Goal: Task Accomplishment & Management: Use online tool/utility

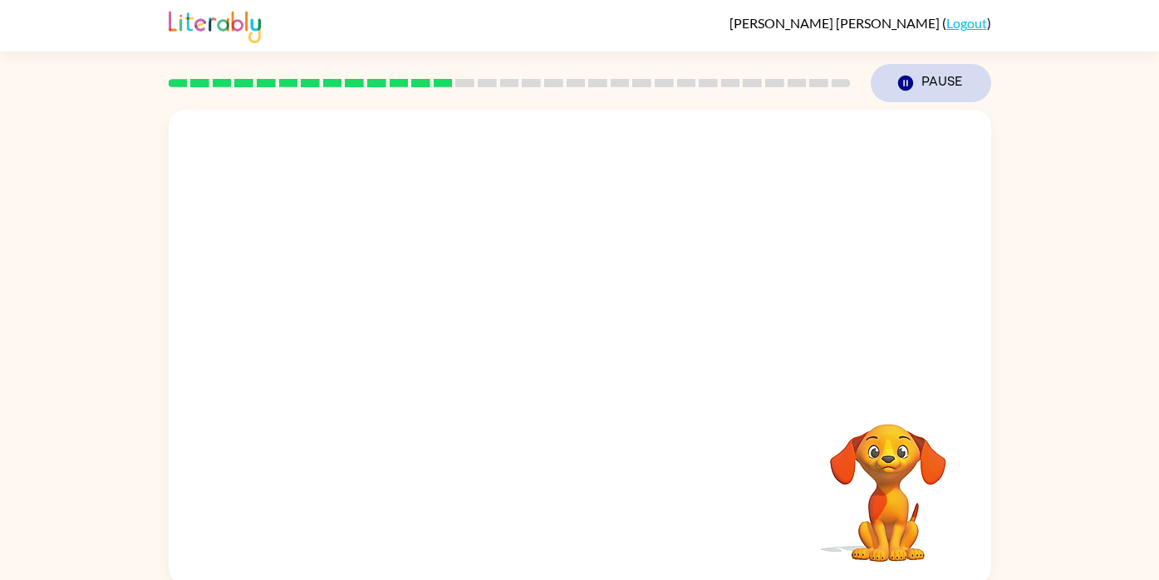
click at [902, 87] on icon "button" at bounding box center [905, 83] width 15 height 15
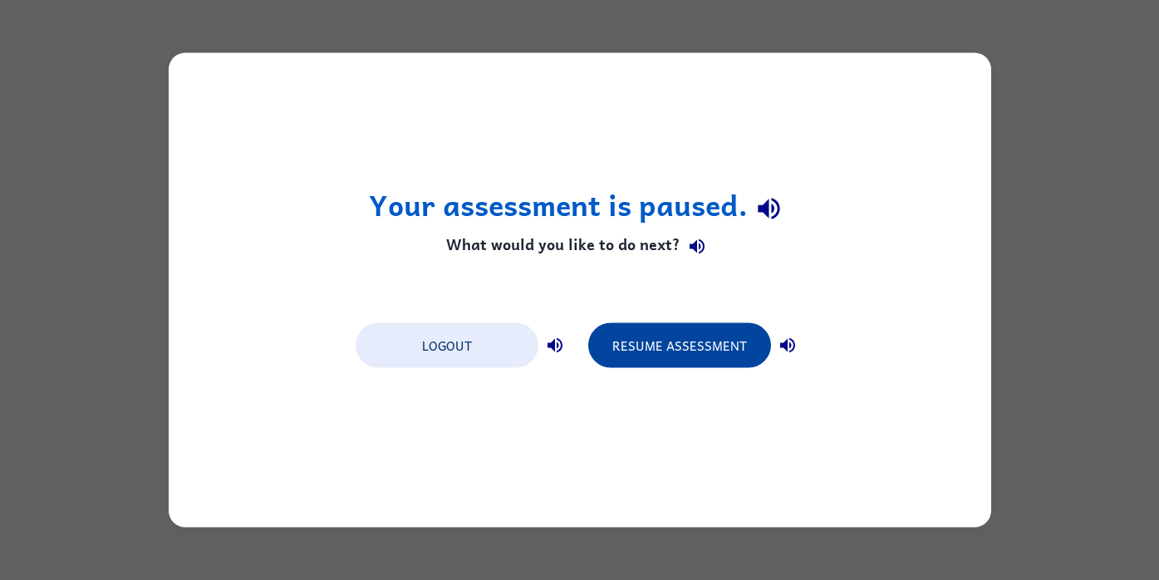
click at [676, 340] on button "Resume Assessment" at bounding box center [679, 345] width 183 height 45
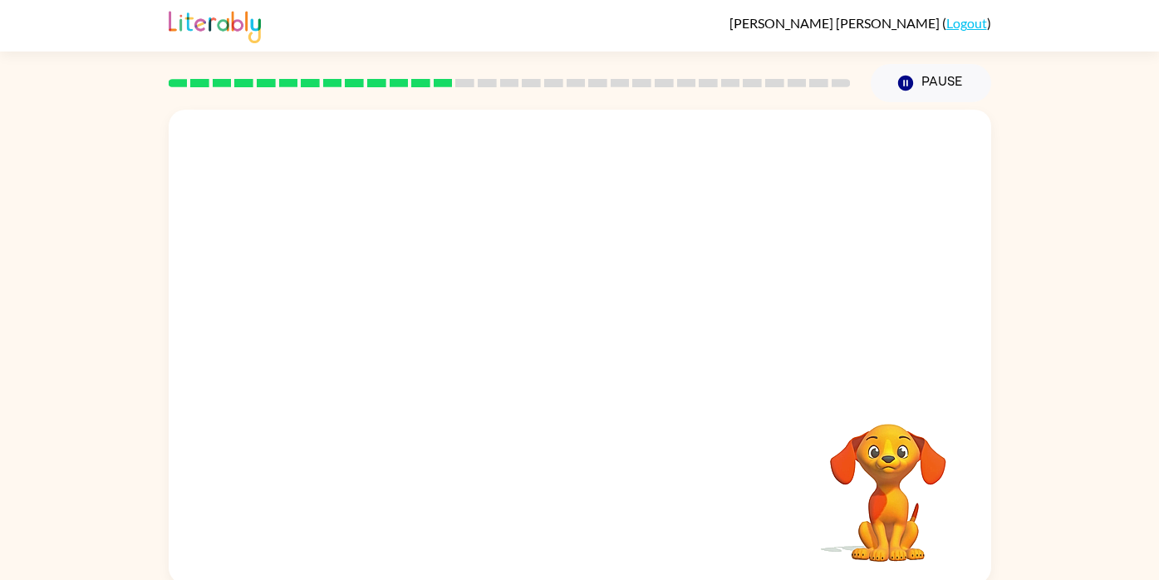
drag, startPoint x: 388, startPoint y: 305, endPoint x: 572, endPoint y: 100, distance: 275.5
click at [572, 100] on div "[PERSON_NAME] ( Logout ) Pause Pause Your browser must support playing .mp4 fil…" at bounding box center [579, 292] width 1159 height 584
click at [543, 186] on video "Your browser must support playing .mp4 files to use Literably. Please try using…" at bounding box center [580, 249] width 823 height 279
click at [892, 493] on video "Your browser must support playing .mp4 files to use Literably. Please try using…" at bounding box center [888, 481] width 166 height 166
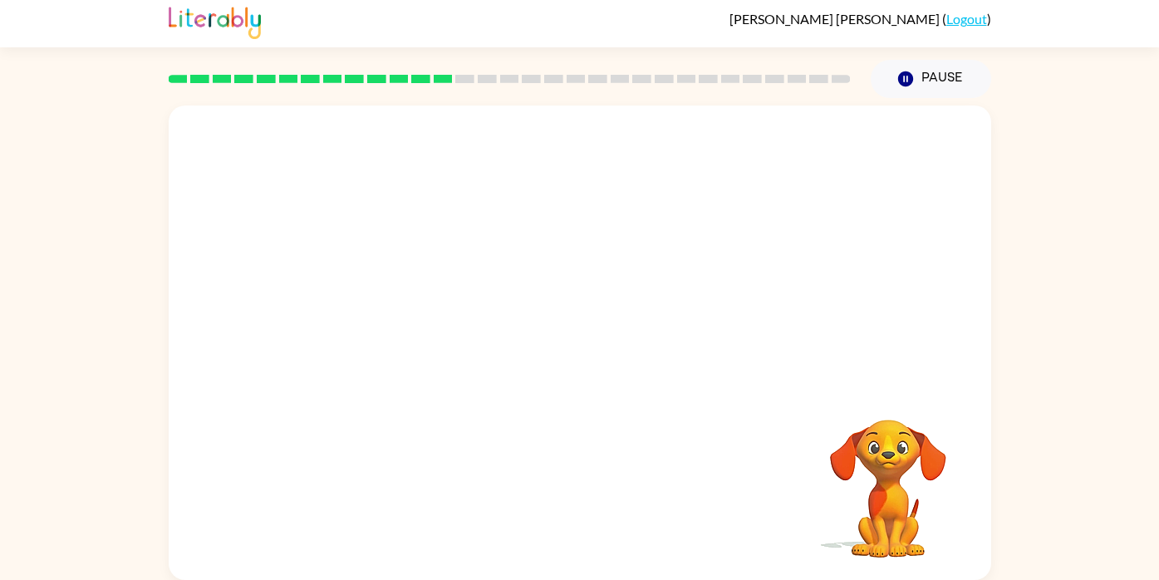
click at [401, 297] on video "Your browser must support playing .mp4 files to use Literably. Please try using…" at bounding box center [580, 245] width 823 height 279
click at [554, 347] on div at bounding box center [580, 351] width 106 height 61
click at [553, 348] on button "button" at bounding box center [580, 351] width 106 height 61
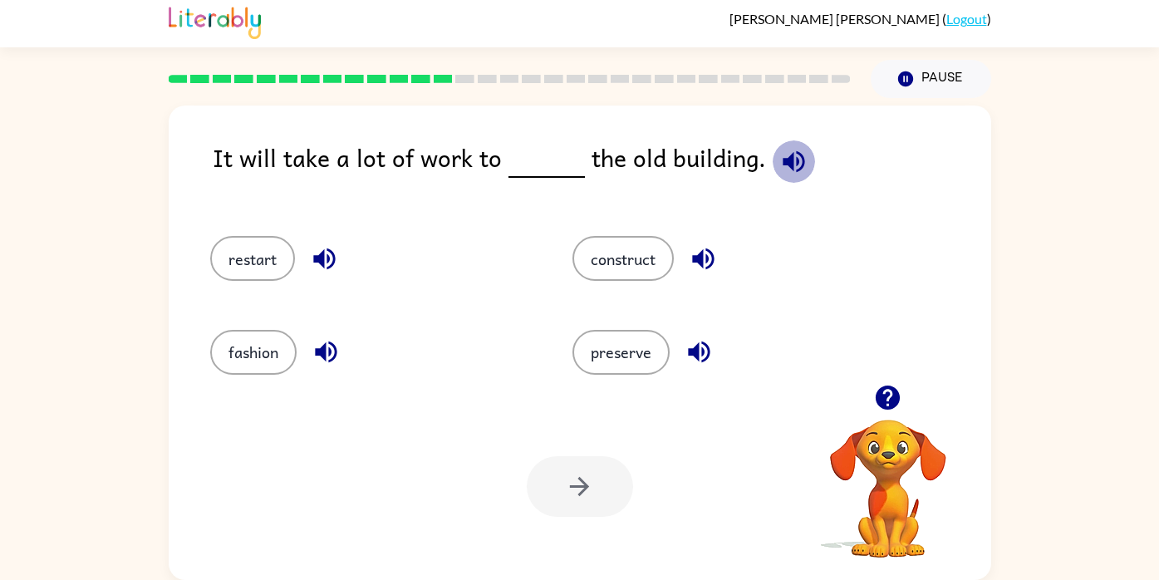
click at [795, 155] on icon "button" at bounding box center [794, 161] width 29 height 29
click at [636, 337] on button "preserve" at bounding box center [621, 352] width 97 height 45
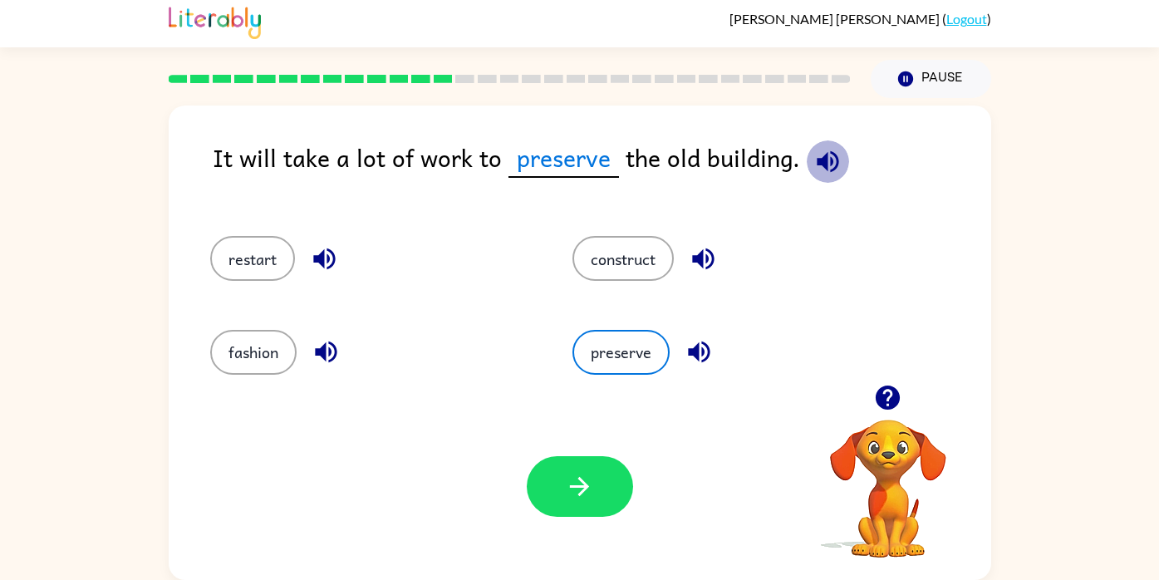
click at [823, 153] on icon "button" at bounding box center [828, 161] width 29 height 29
click at [697, 342] on icon "button" at bounding box center [699, 351] width 29 height 29
click at [821, 158] on icon "button" at bounding box center [828, 161] width 22 height 22
click at [817, 162] on icon "button" at bounding box center [828, 161] width 22 height 22
click at [697, 345] on icon "button" at bounding box center [699, 351] width 29 height 29
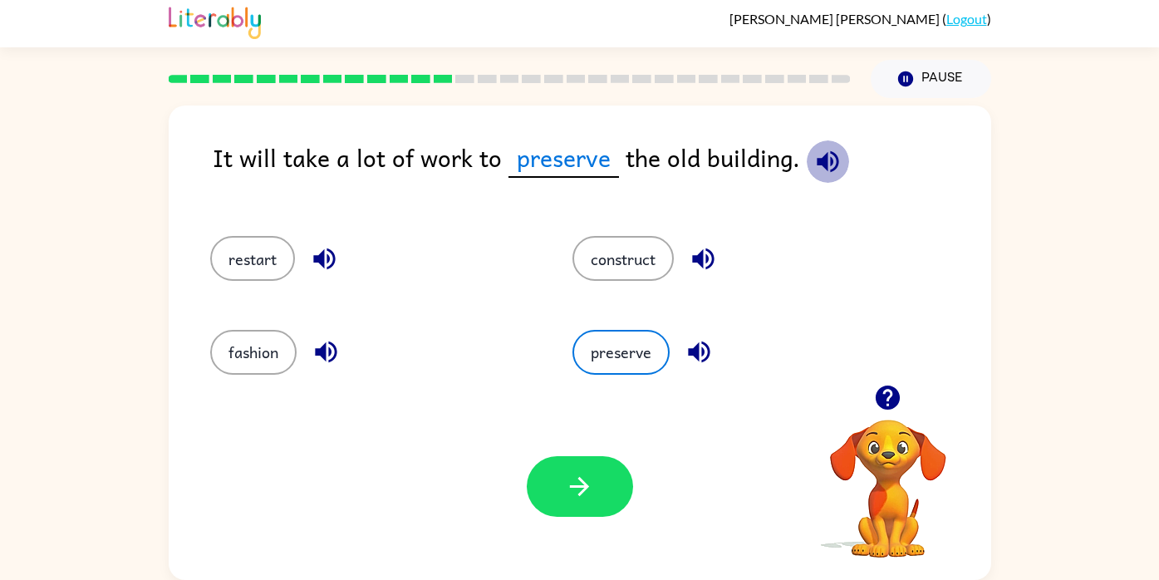
click at [826, 160] on icon "button" at bounding box center [828, 161] width 22 height 22
click at [631, 259] on button "construct" at bounding box center [623, 258] width 101 height 45
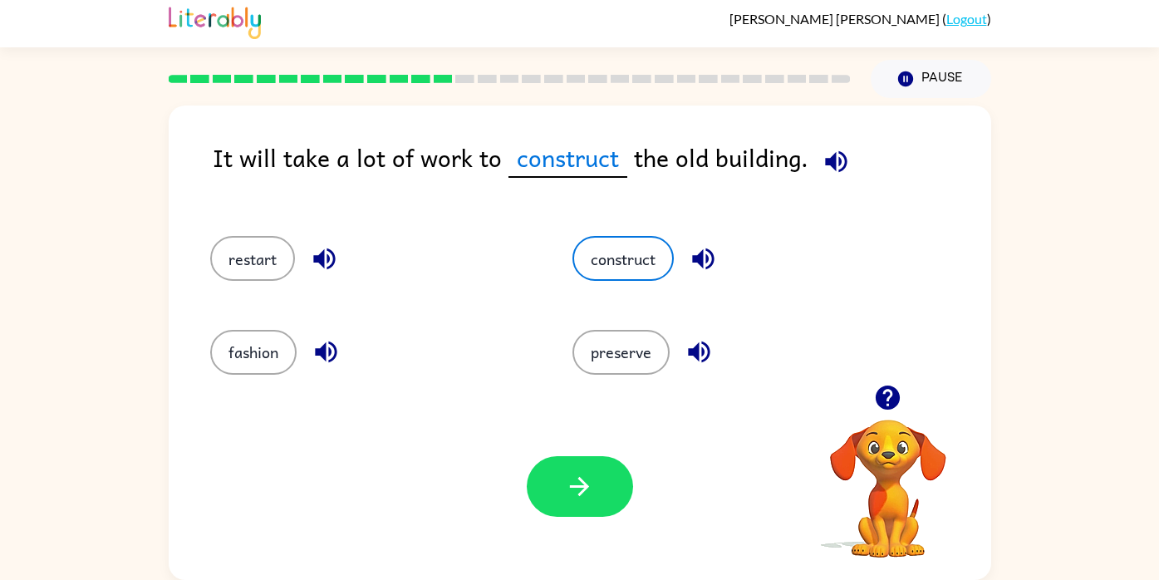
click at [840, 162] on icon "button" at bounding box center [836, 161] width 22 height 22
click at [704, 259] on icon "button" at bounding box center [703, 260] width 22 height 22
click at [838, 155] on icon "button" at bounding box center [836, 161] width 29 height 29
click at [836, 151] on icon "button" at bounding box center [836, 161] width 22 height 22
click at [711, 252] on icon "button" at bounding box center [703, 258] width 29 height 29
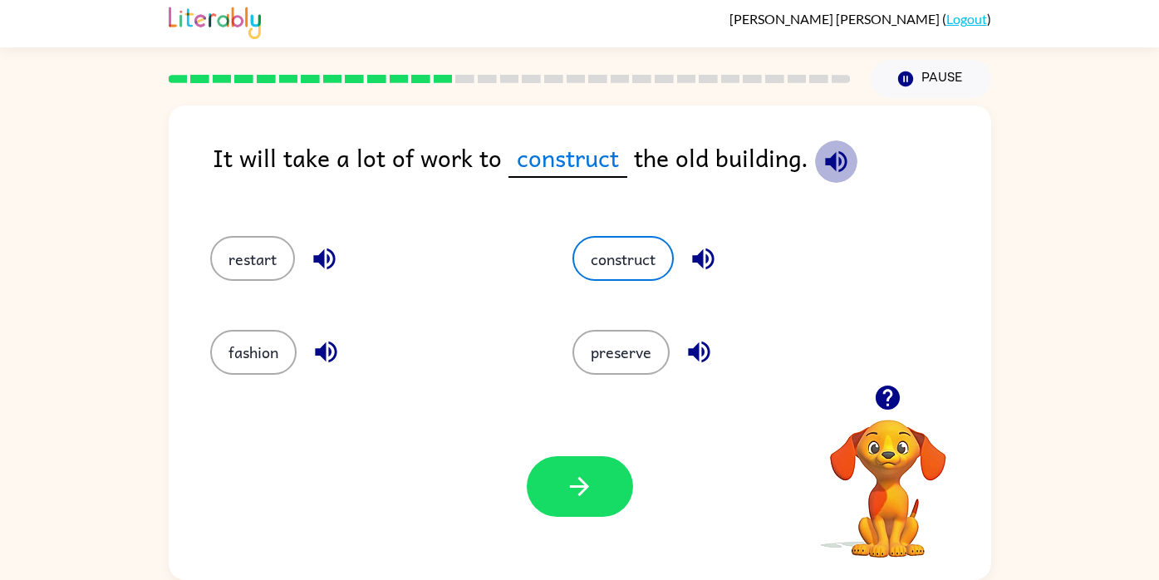
click at [836, 162] on icon "button" at bounding box center [836, 161] width 22 height 22
click at [660, 347] on button "preserve" at bounding box center [621, 352] width 97 height 45
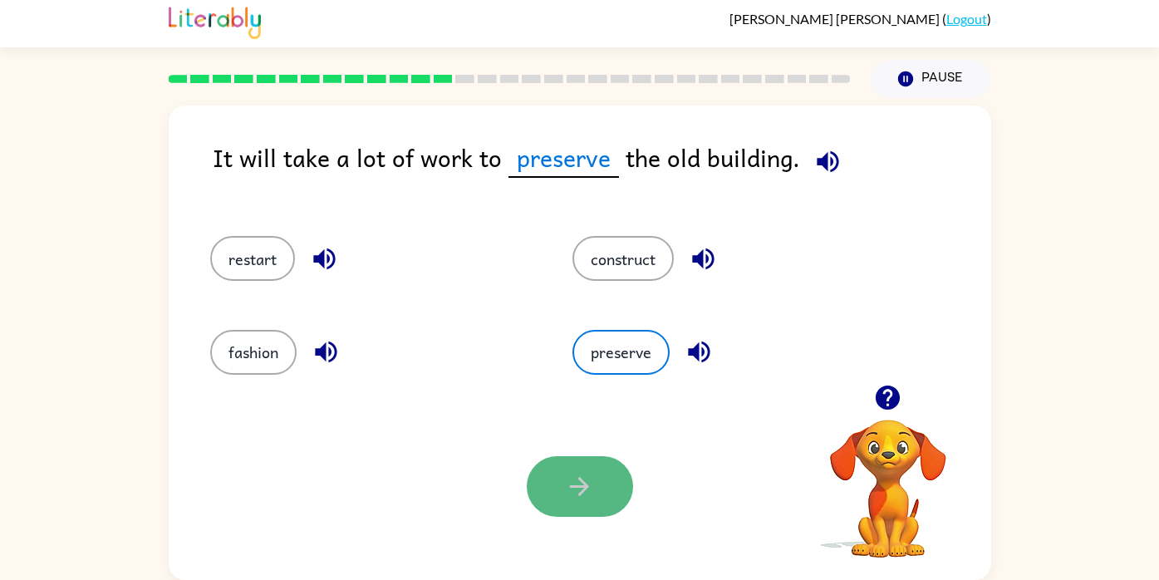
click at [575, 483] on icon "button" at bounding box center [579, 486] width 29 height 29
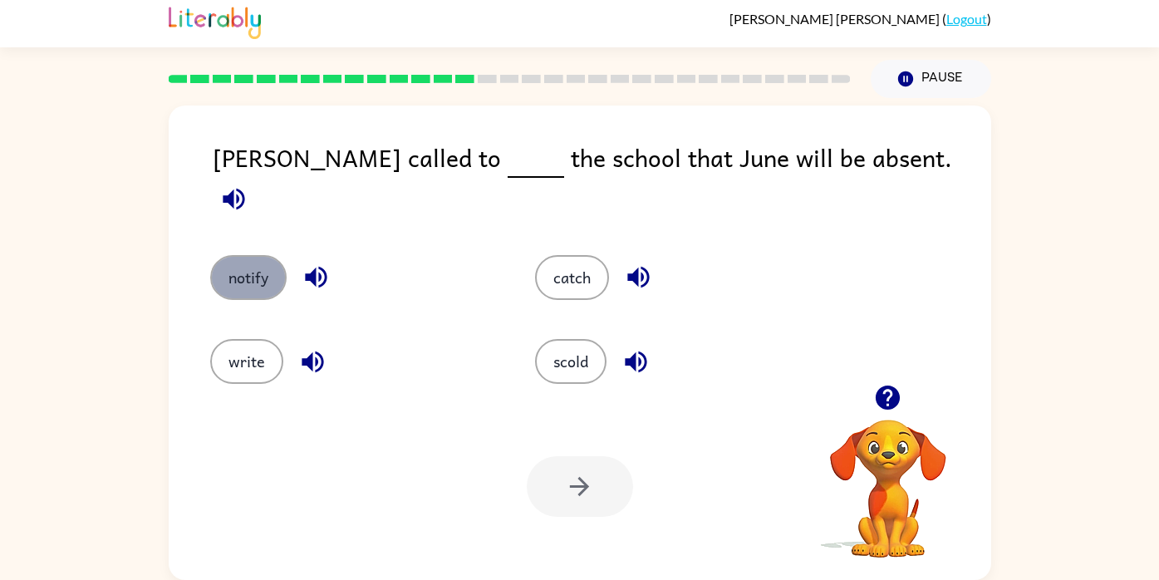
click at [263, 261] on button "notify" at bounding box center [248, 277] width 76 height 45
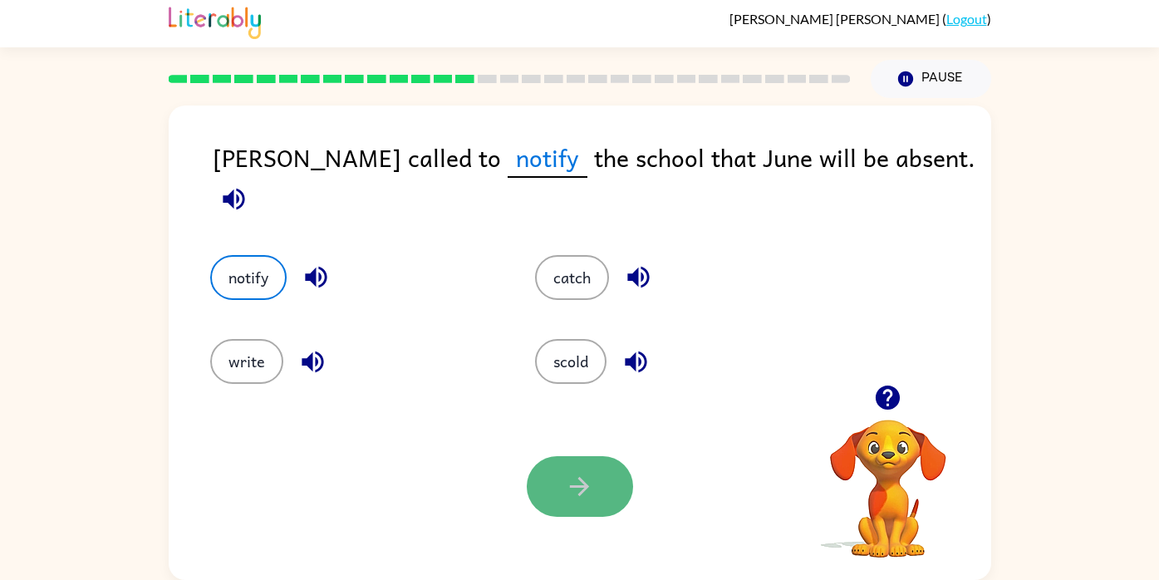
click at [600, 487] on button "button" at bounding box center [580, 486] width 106 height 61
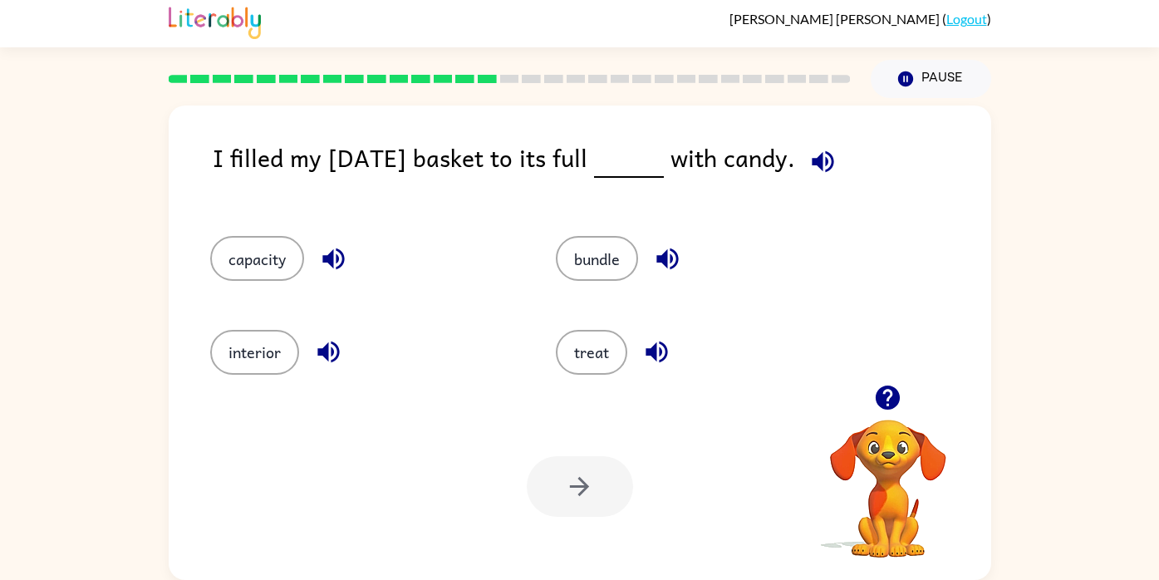
drag, startPoint x: 275, startPoint y: 255, endPoint x: 629, endPoint y: 207, distance: 357.3
click at [630, 208] on div "capacity bundle interior treat" at bounding box center [525, 297] width 692 height 187
click at [274, 252] on button "capacity" at bounding box center [257, 258] width 94 height 45
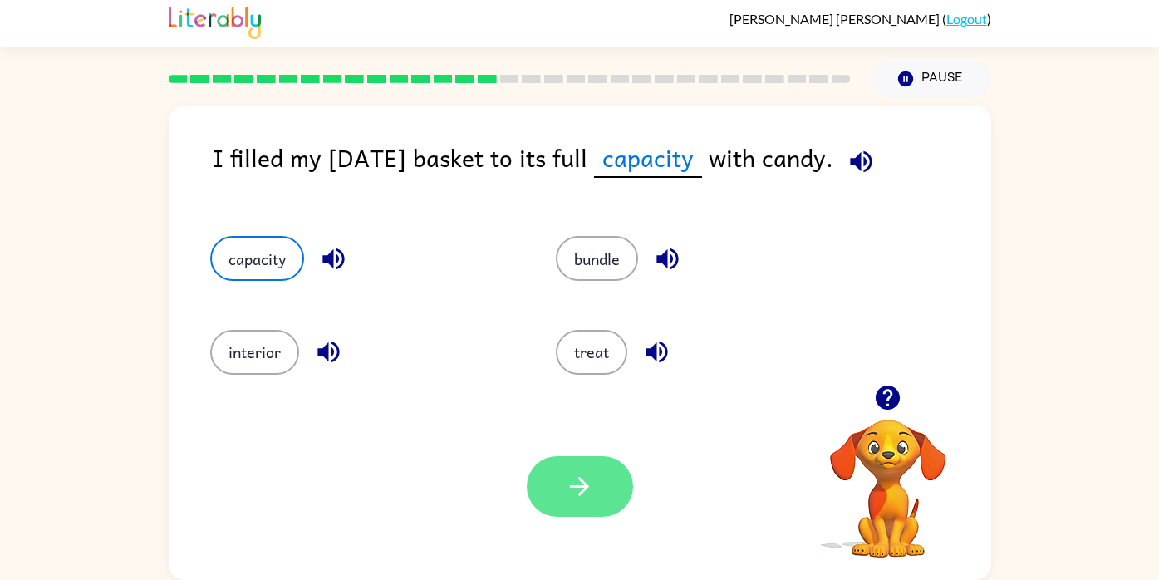
click at [565, 497] on icon "button" at bounding box center [579, 486] width 29 height 29
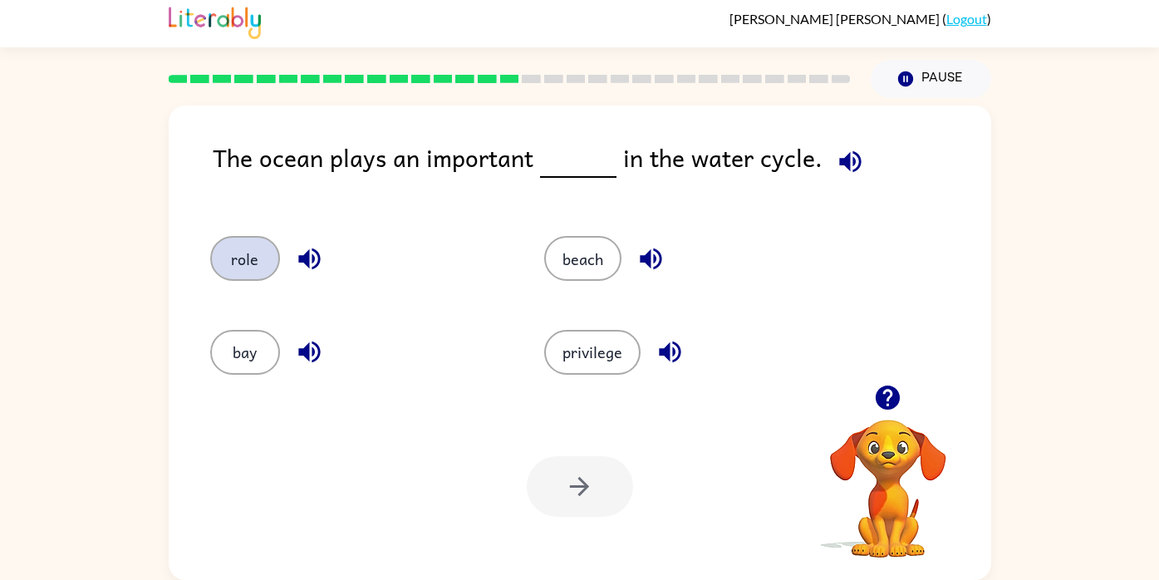
click at [260, 263] on button "role" at bounding box center [245, 258] width 70 height 45
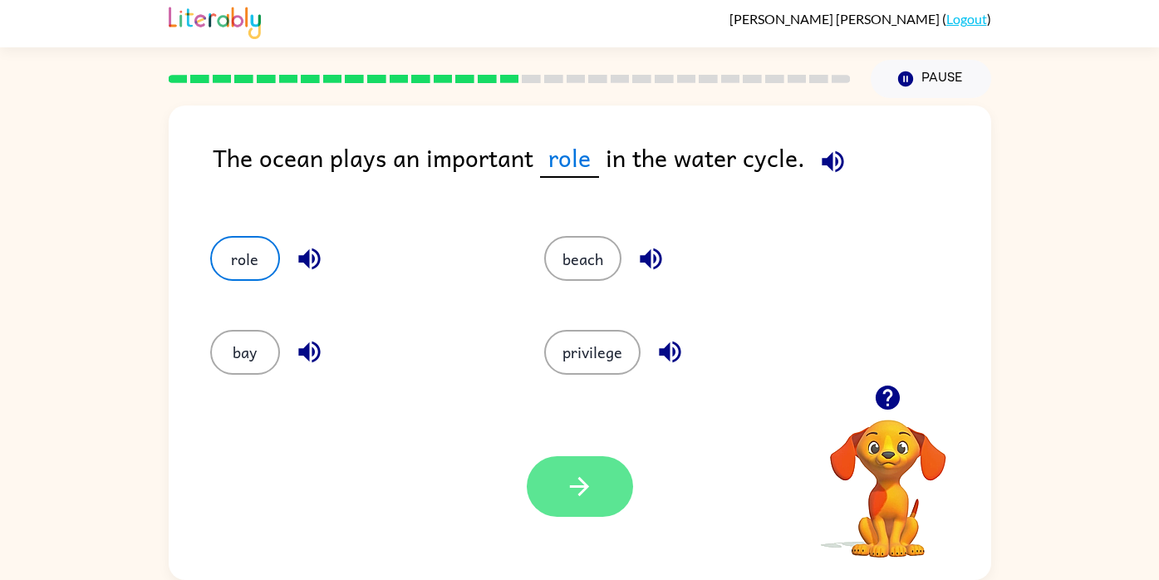
click at [598, 488] on button "button" at bounding box center [580, 486] width 106 height 61
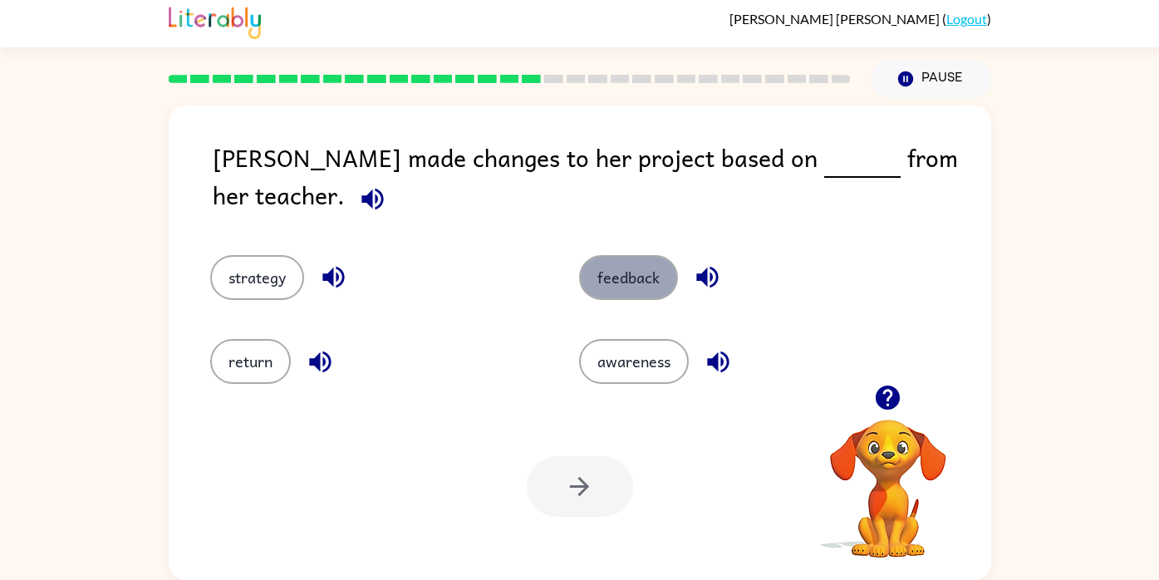
click at [620, 263] on button "feedback" at bounding box center [628, 277] width 99 height 45
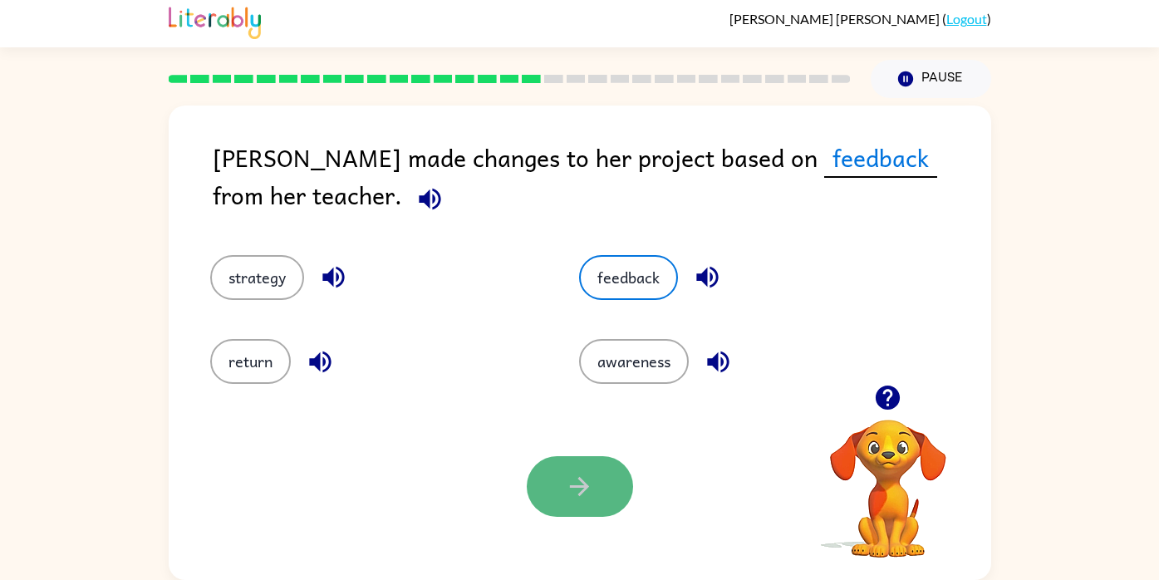
click at [577, 480] on icon "button" at bounding box center [579, 486] width 29 height 29
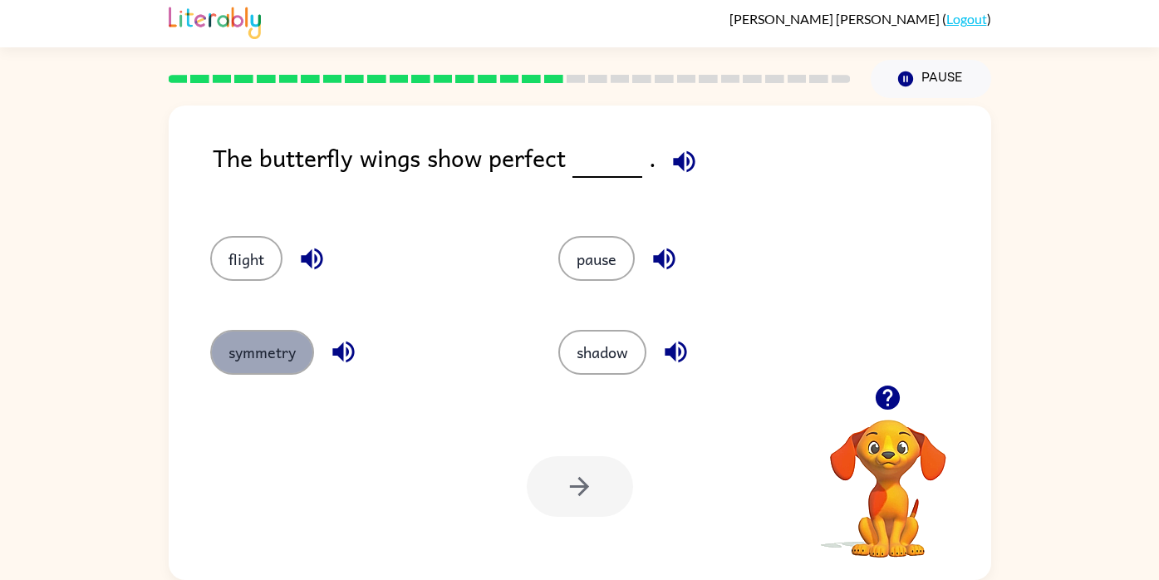
click at [262, 337] on button "symmetry" at bounding box center [262, 352] width 104 height 45
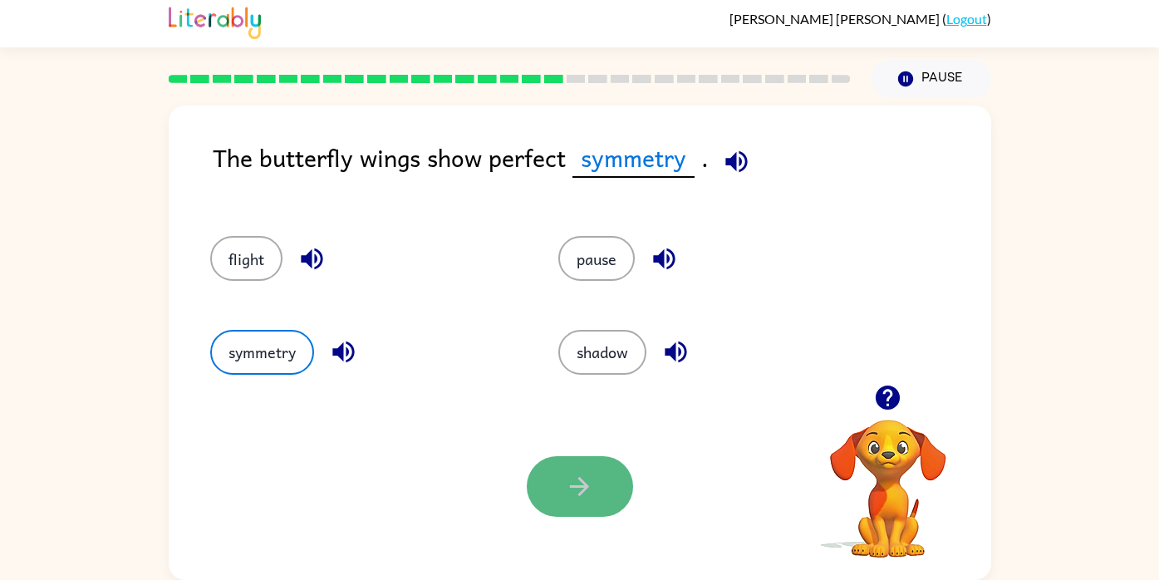
click at [617, 492] on button "button" at bounding box center [580, 486] width 106 height 61
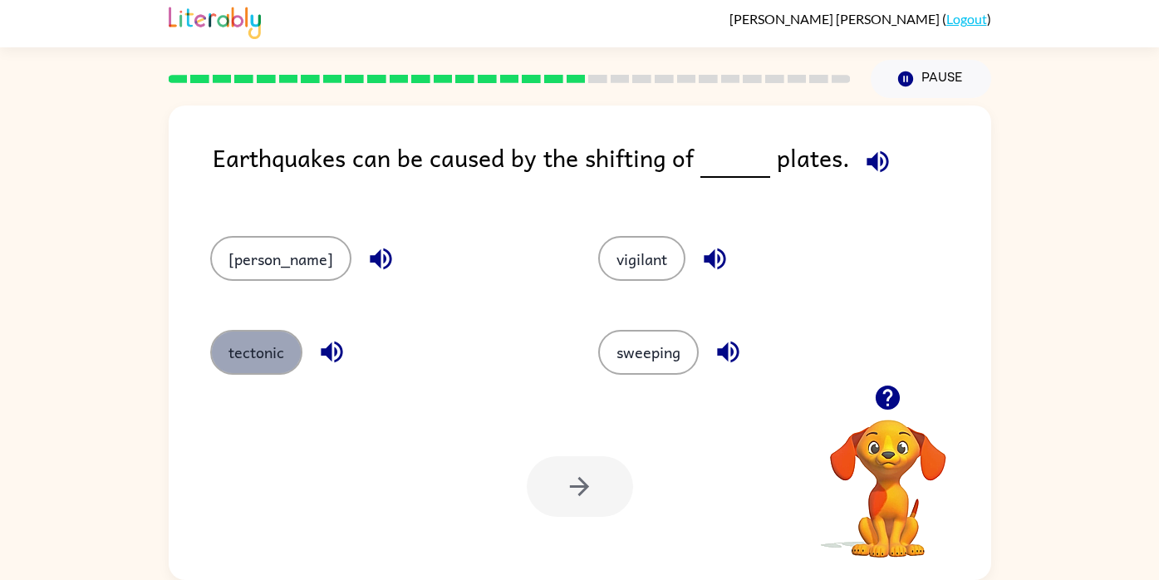
click at [264, 348] on button "tectonic" at bounding box center [256, 352] width 92 height 45
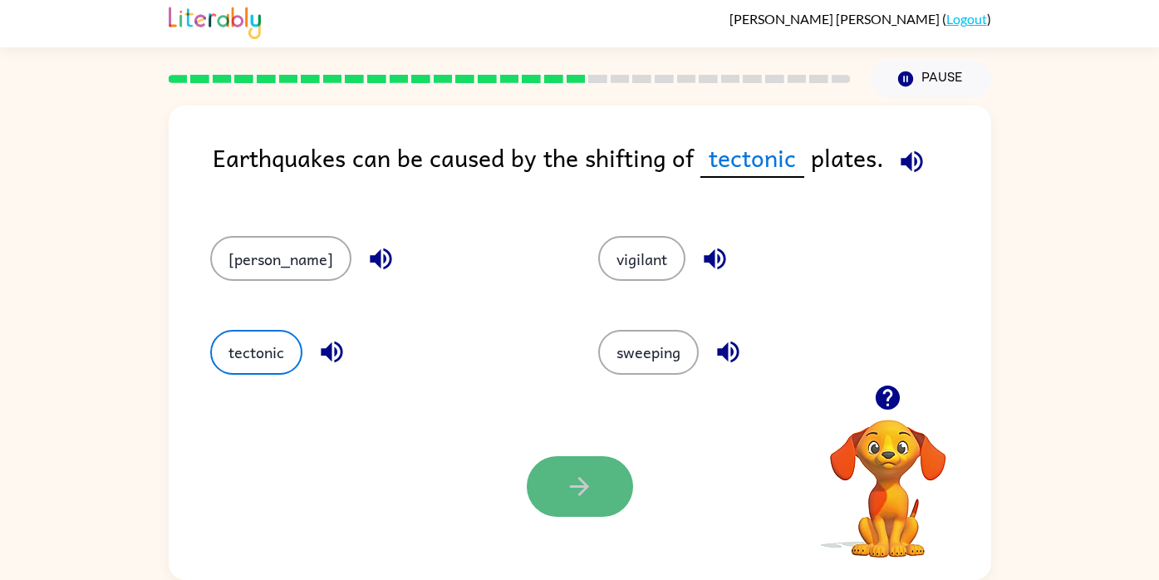
click at [601, 480] on button "button" at bounding box center [580, 486] width 106 height 61
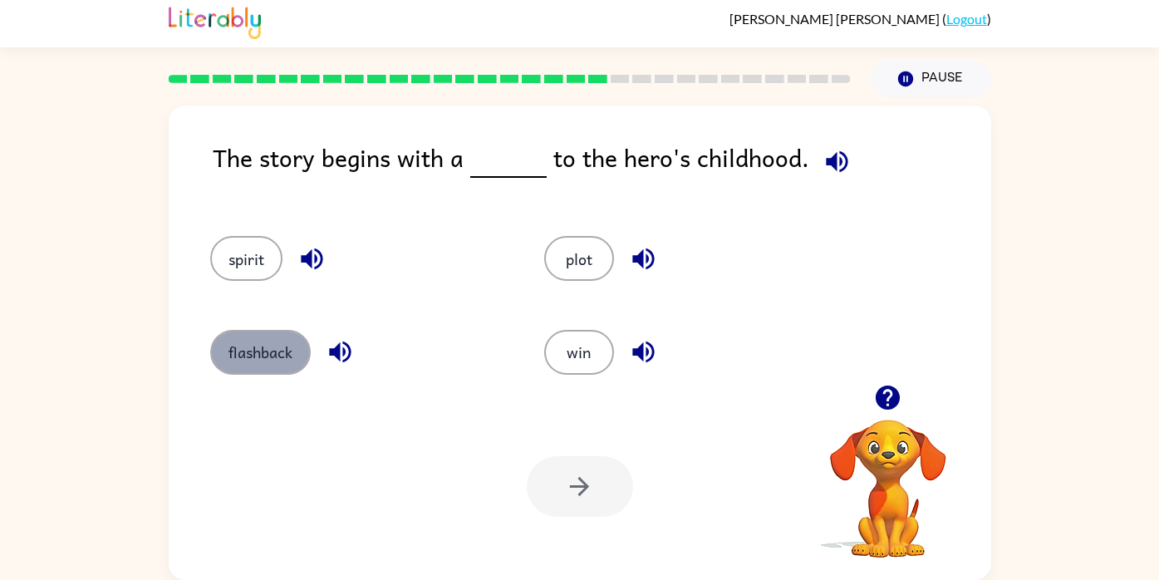
click at [282, 346] on button "flashback" at bounding box center [260, 352] width 101 height 45
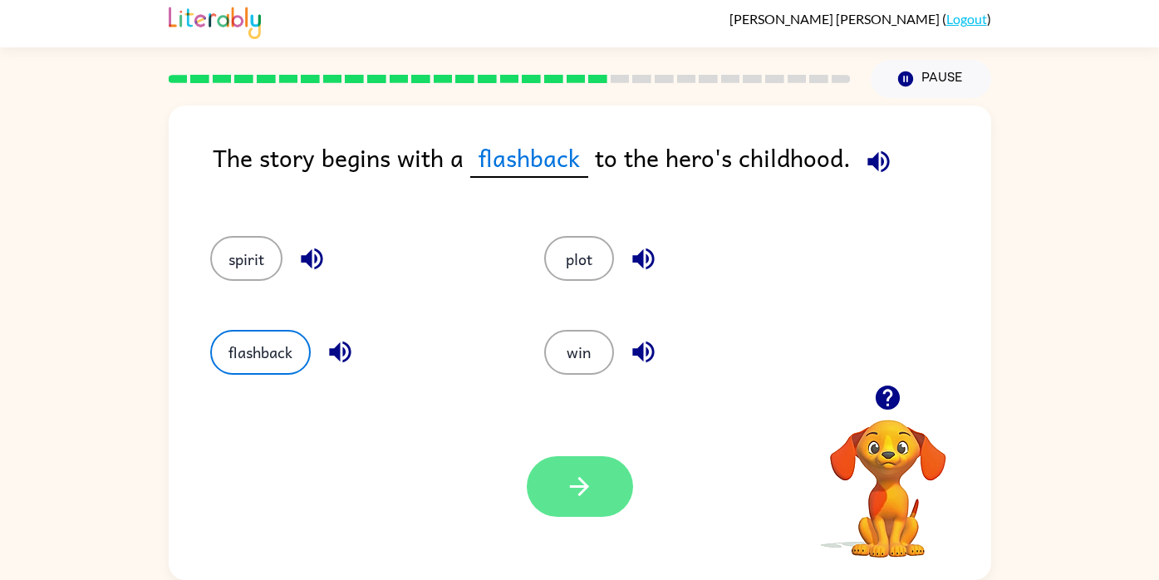
click at [598, 475] on button "button" at bounding box center [580, 486] width 106 height 61
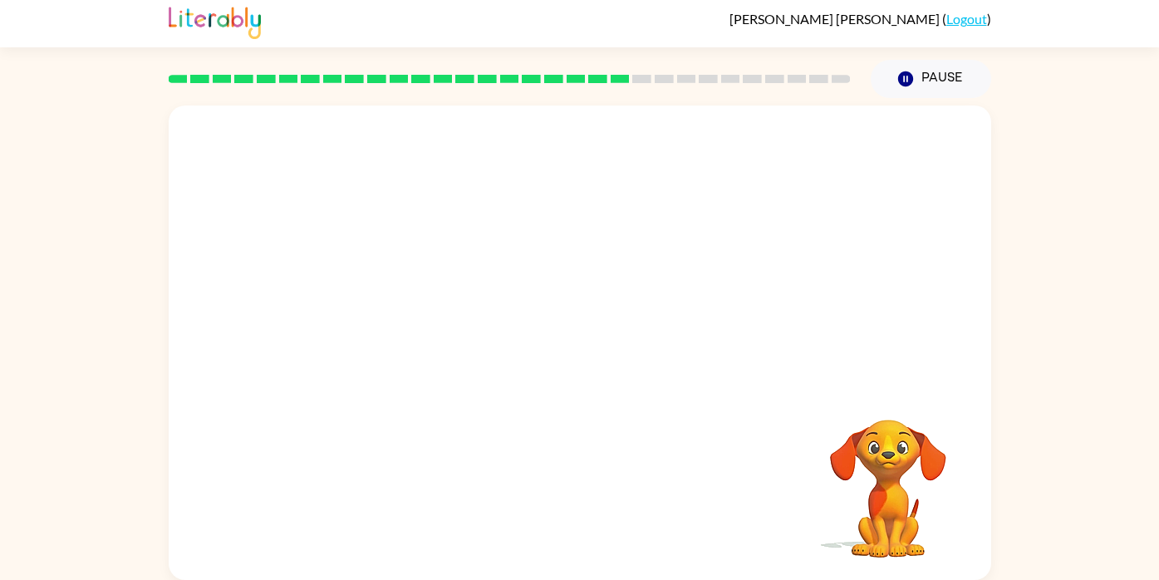
click at [482, 329] on video "Your browser must support playing .mp4 files to use Literably. Please try using…" at bounding box center [580, 245] width 823 height 279
click at [425, 338] on video "Your browser must support playing .mp4 files to use Literably. Please try using…" at bounding box center [580, 245] width 823 height 279
click at [465, 257] on video "Your browser must support playing .mp4 files to use Literably. Please try using…" at bounding box center [580, 245] width 823 height 279
click at [475, 257] on video "Your browser must support playing .mp4 files to use Literably. Please try using…" at bounding box center [580, 245] width 823 height 279
click at [476, 257] on video "Your browser must support playing .mp4 files to use Literably. Please try using…" at bounding box center [580, 245] width 823 height 279
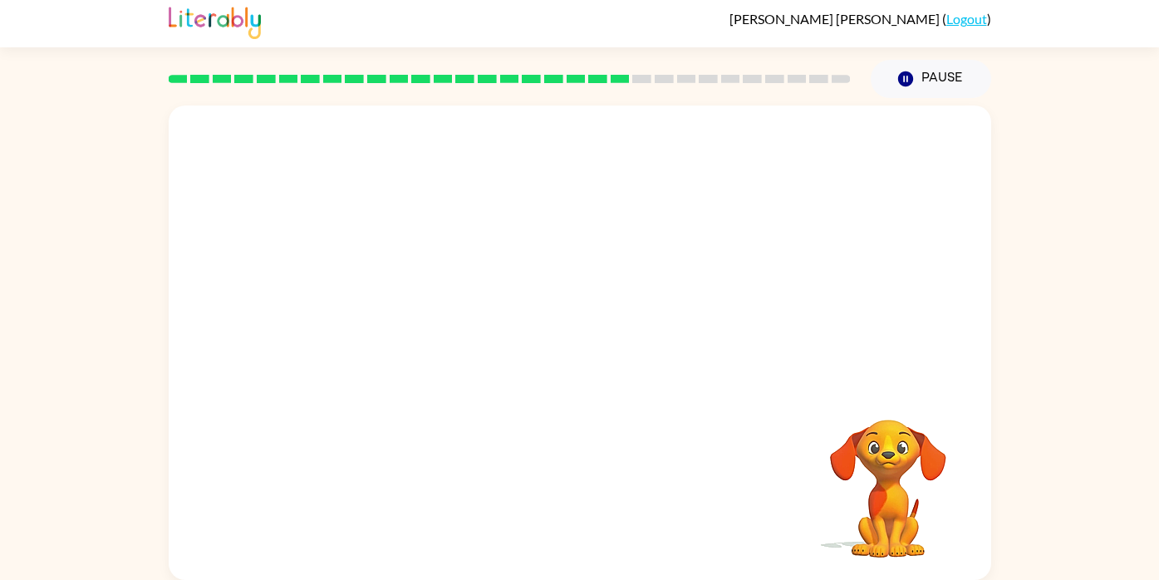
click at [476, 257] on video "Your browser must support playing .mp4 files to use Literably. Please try using…" at bounding box center [580, 245] width 823 height 279
click at [473, 255] on video "Your browser must support playing .mp4 files to use Literably. Please try using…" at bounding box center [580, 245] width 823 height 279
click at [505, 306] on div at bounding box center [580, 343] width 823 height 475
click at [575, 350] on div at bounding box center [580, 351] width 106 height 61
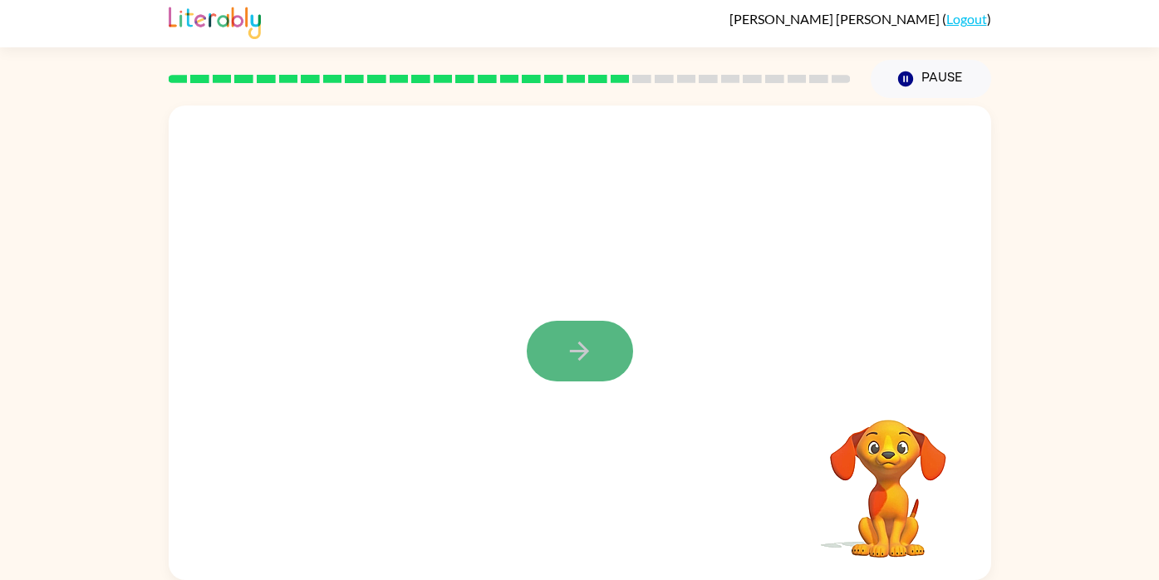
click at [575, 354] on icon "button" at bounding box center [579, 351] width 29 height 29
click at [575, 354] on div at bounding box center [580, 351] width 106 height 61
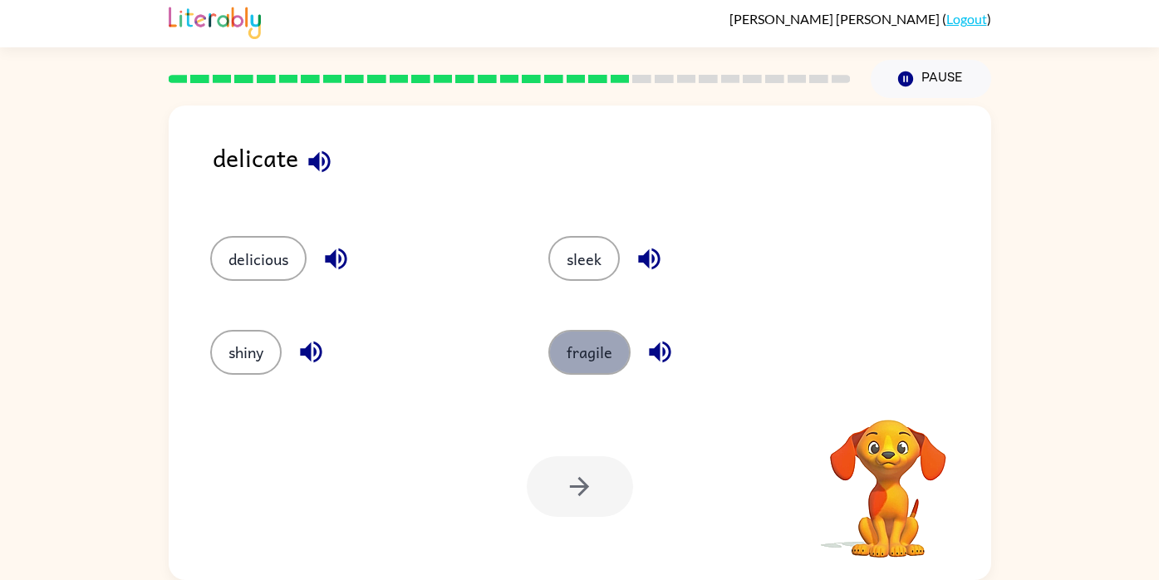
click at [589, 348] on button "fragile" at bounding box center [590, 352] width 82 height 45
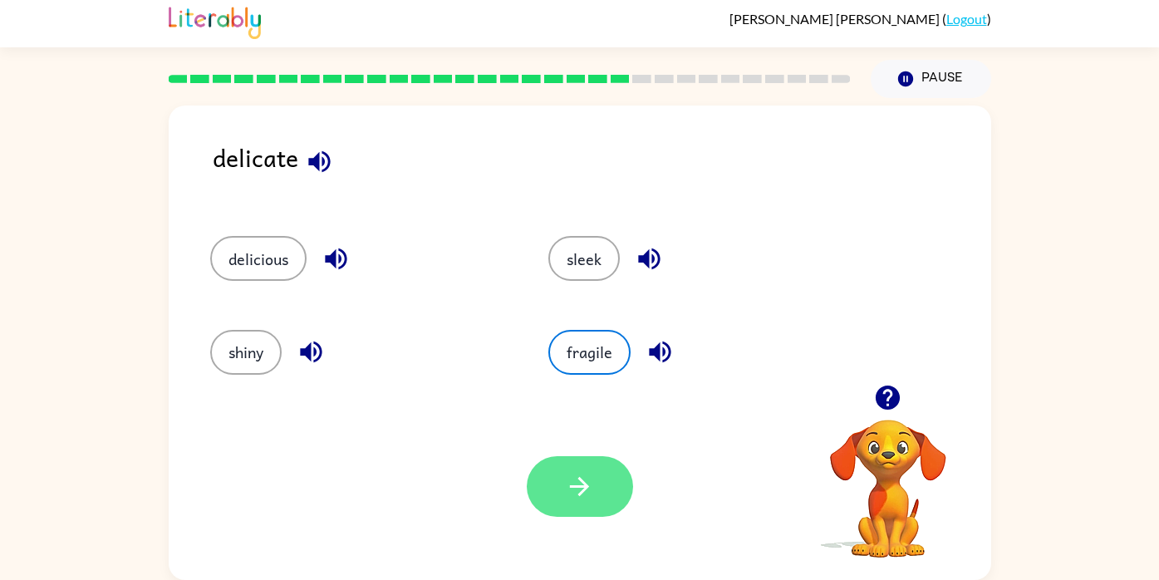
click at [596, 487] on button "button" at bounding box center [580, 486] width 106 height 61
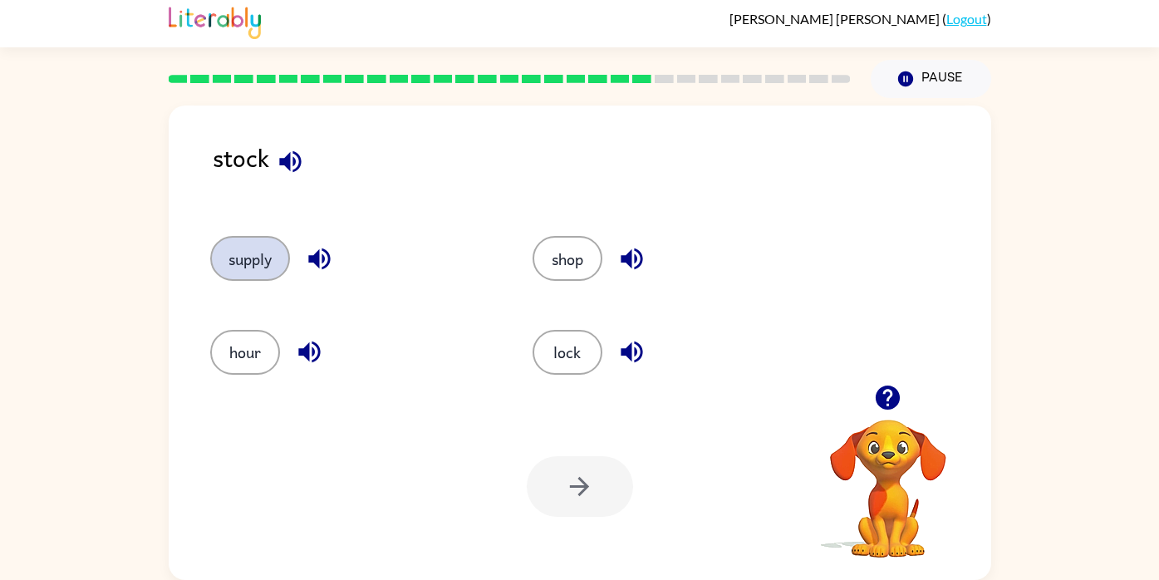
click at [268, 257] on button "supply" at bounding box center [250, 258] width 80 height 45
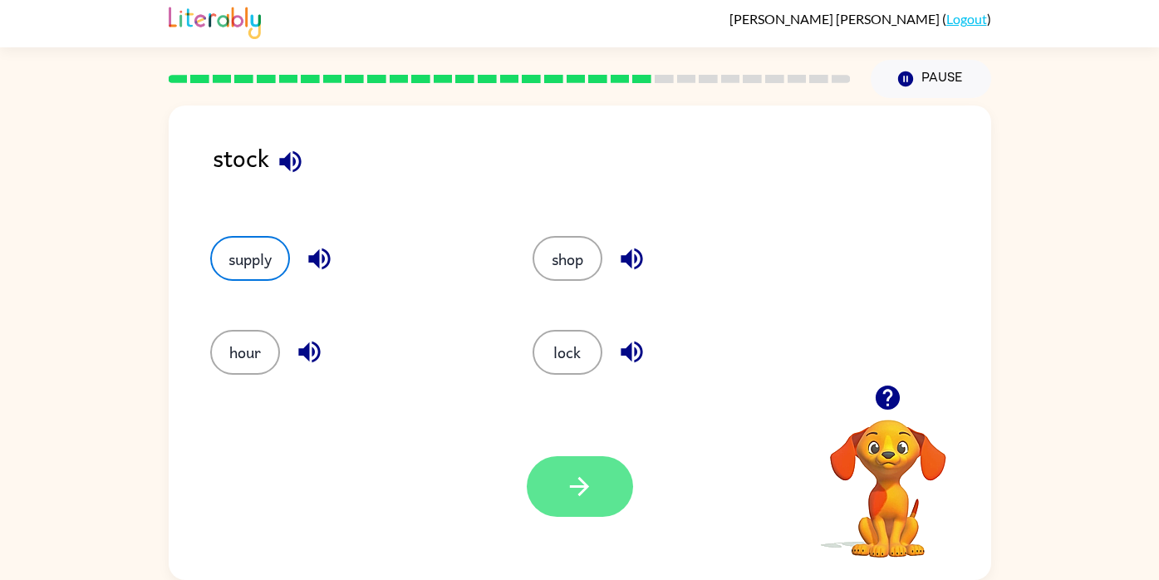
click at [618, 494] on button "button" at bounding box center [580, 486] width 106 height 61
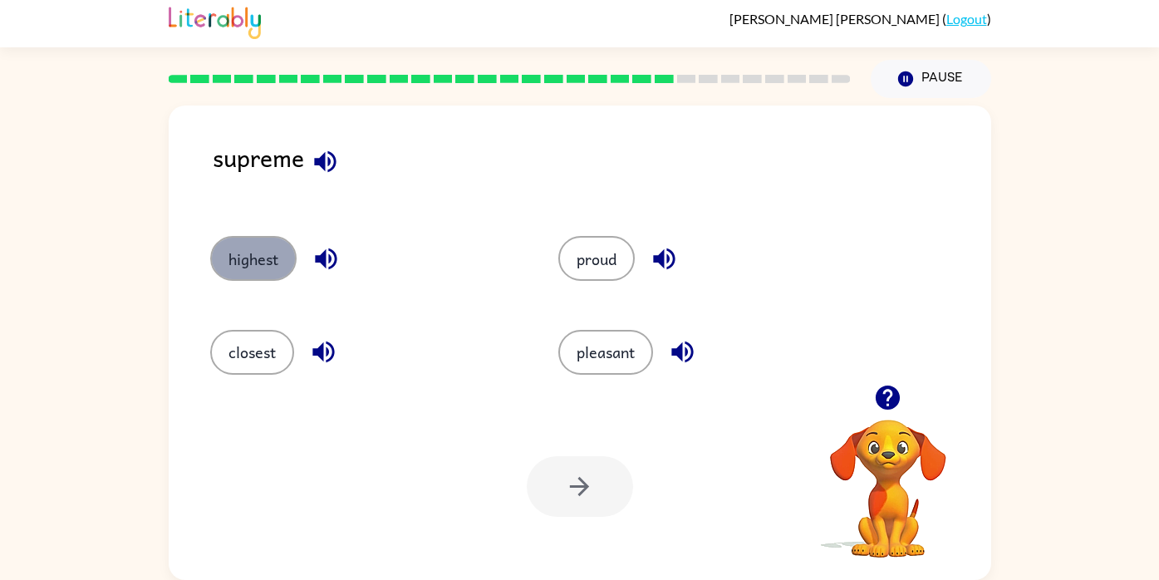
click at [246, 267] on button "highest" at bounding box center [253, 258] width 86 height 45
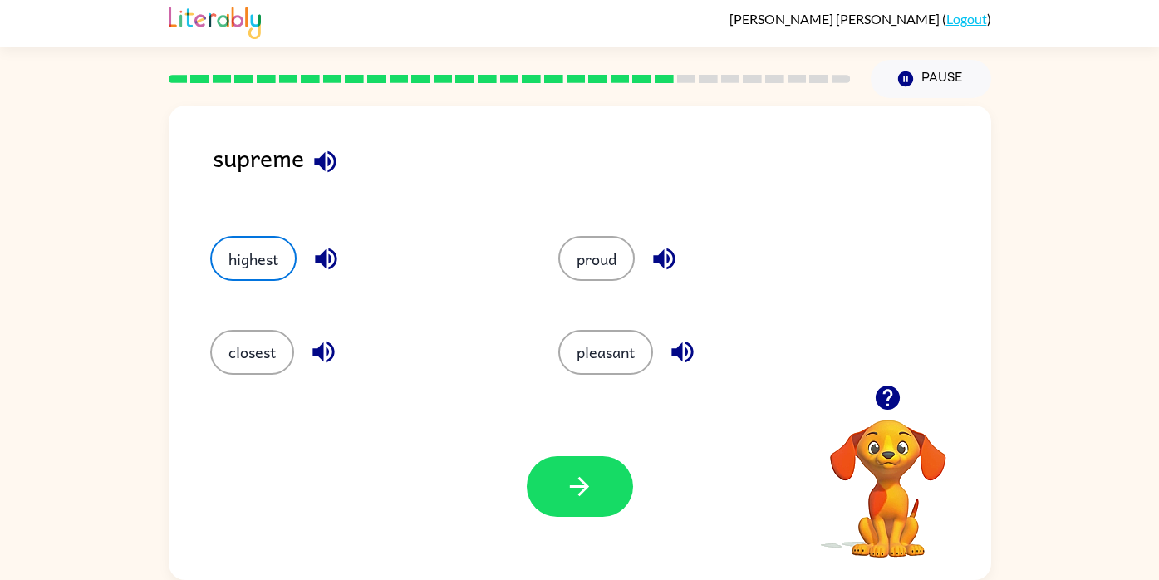
click at [635, 500] on div "Your browser must support playing .mp4 files to use Literably. Please try using…" at bounding box center [580, 486] width 823 height 187
click at [611, 494] on button "button" at bounding box center [580, 486] width 106 height 61
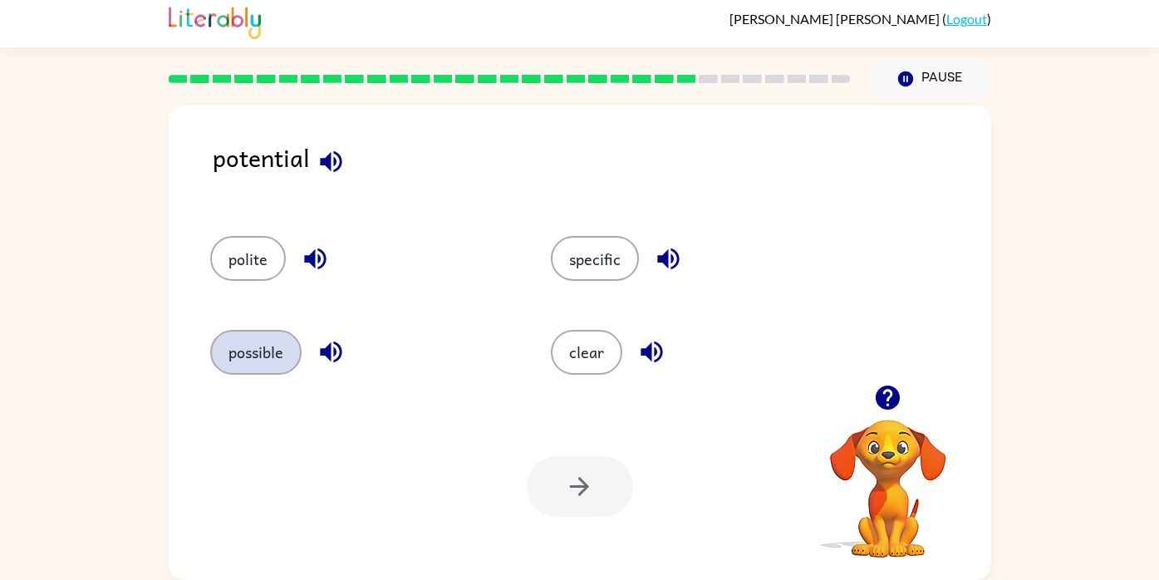
click at [252, 352] on button "possible" at bounding box center [255, 352] width 91 height 45
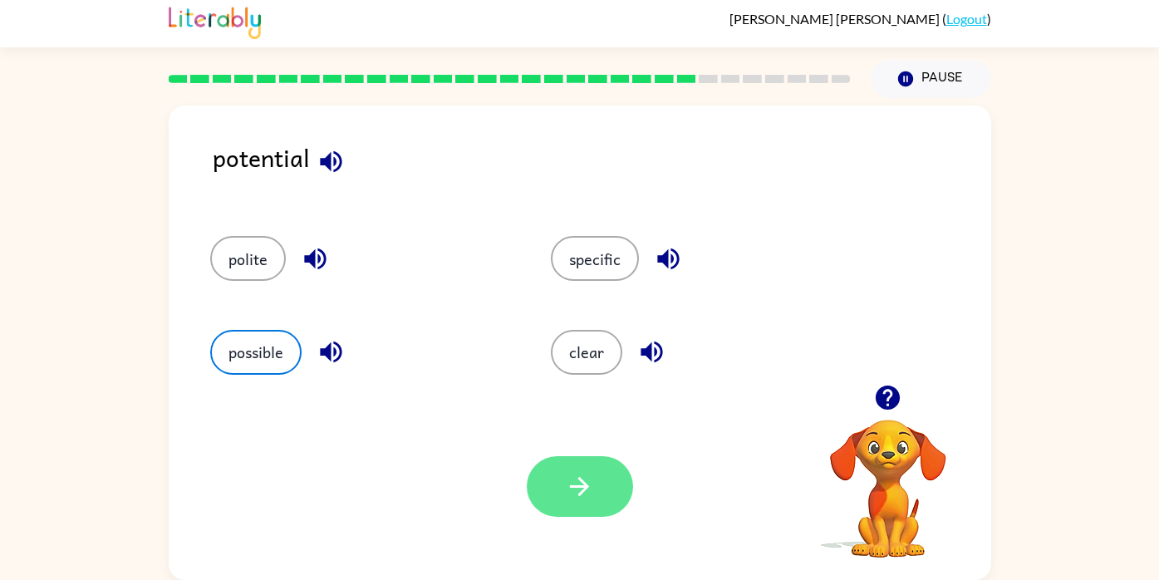
click at [605, 492] on button "button" at bounding box center [580, 486] width 106 height 61
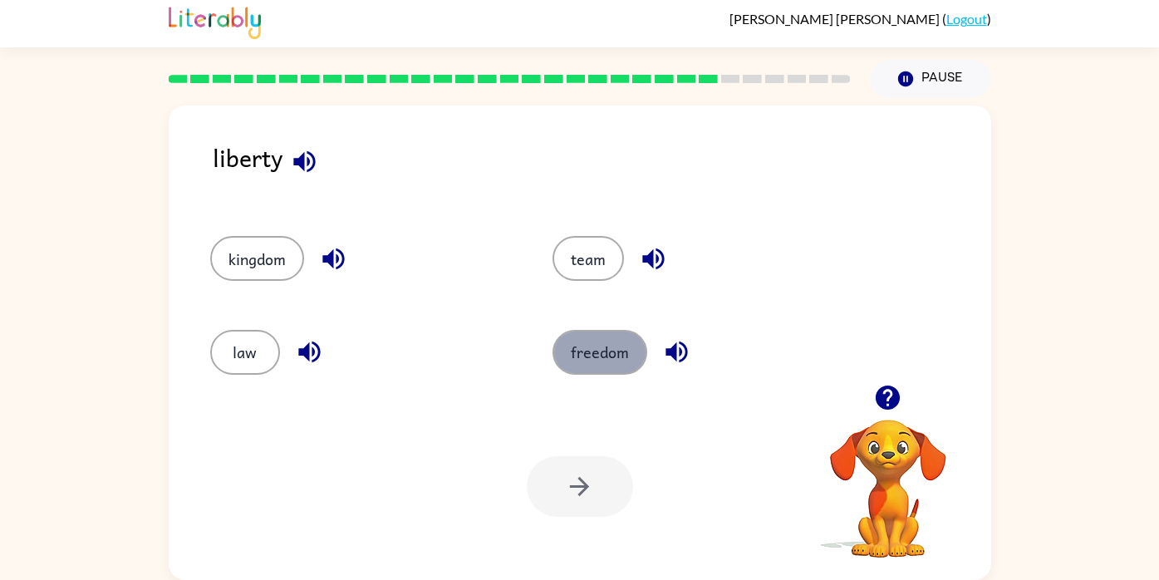
click at [615, 357] on button "freedom" at bounding box center [600, 352] width 95 height 45
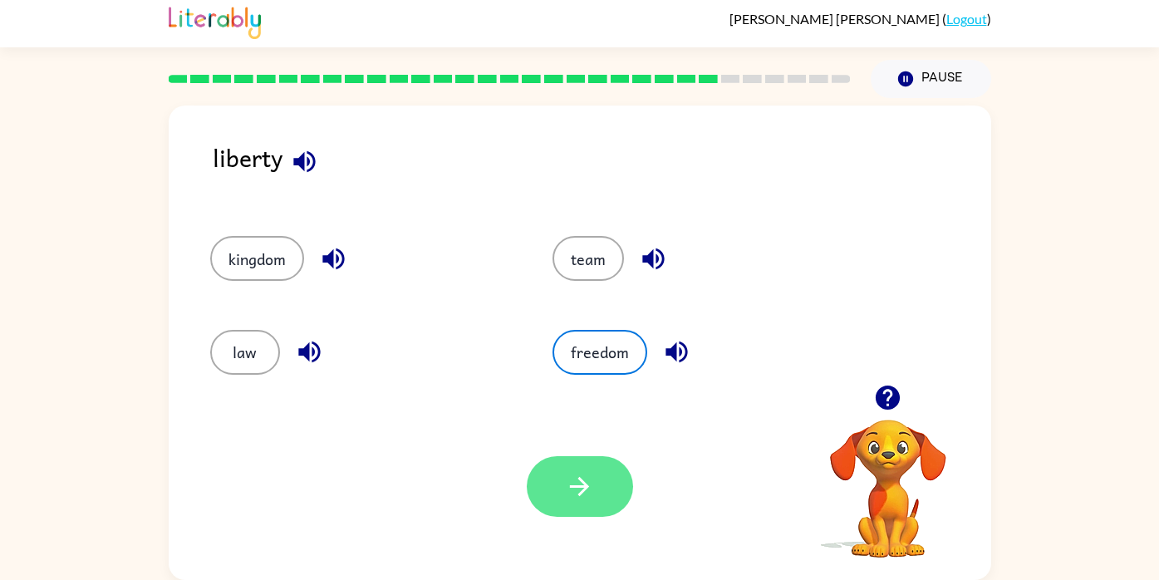
click at [593, 485] on icon "button" at bounding box center [579, 486] width 29 height 29
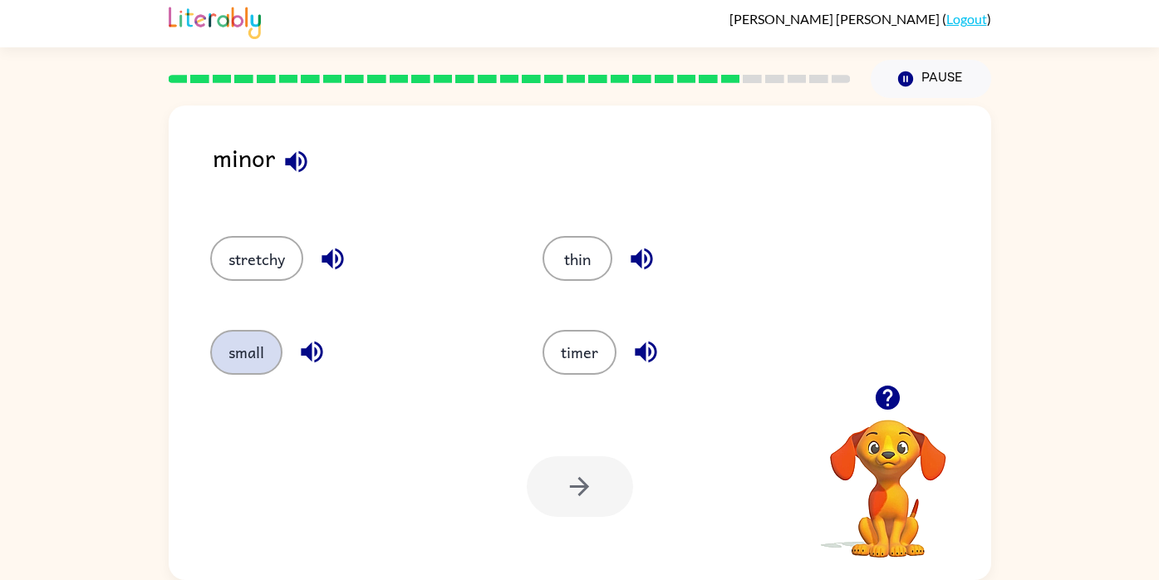
click at [237, 348] on button "small" at bounding box center [246, 352] width 72 height 45
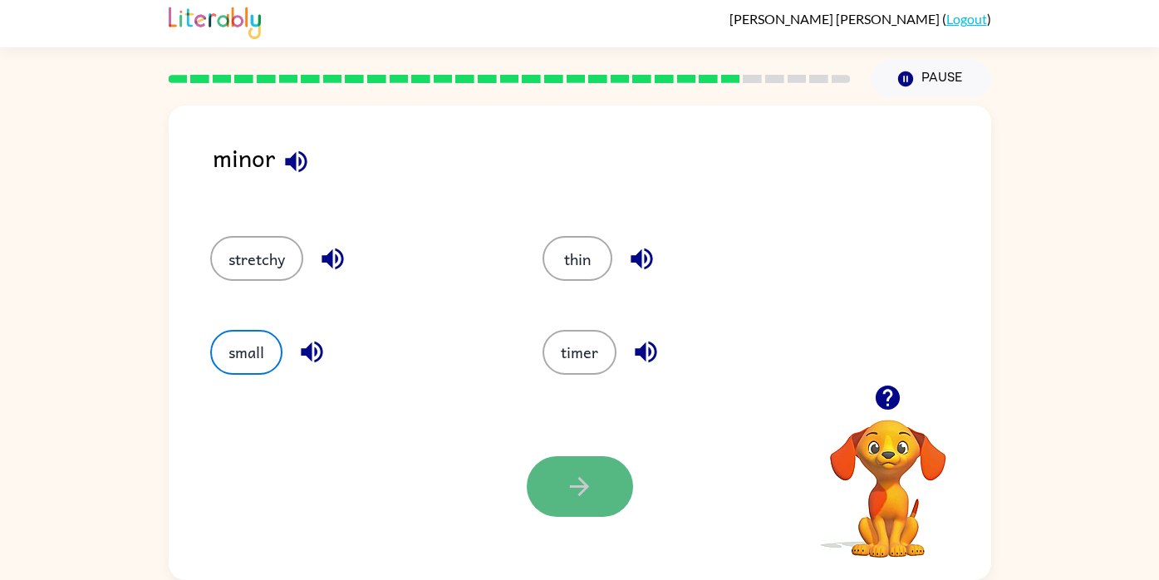
click at [585, 491] on icon "button" at bounding box center [579, 486] width 29 height 29
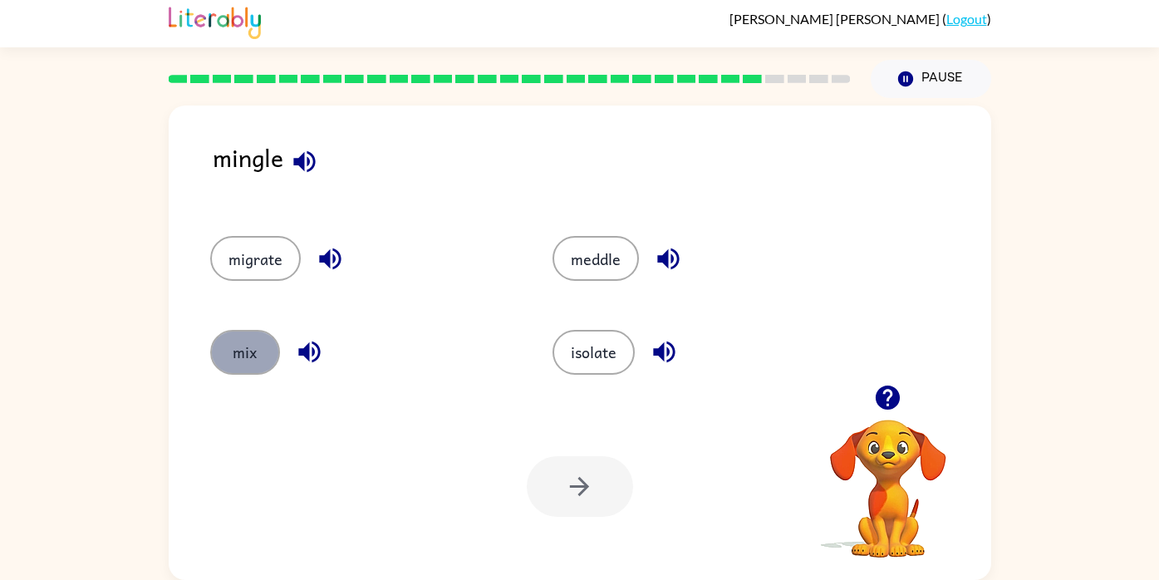
click at [236, 346] on button "mix" at bounding box center [245, 352] width 70 height 45
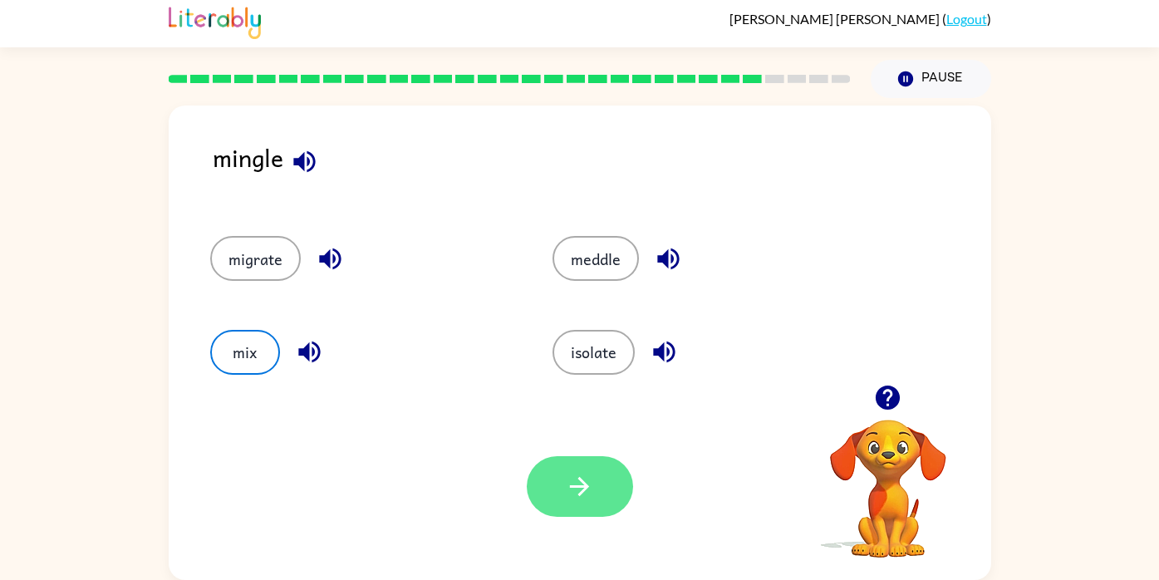
click at [569, 464] on button "button" at bounding box center [580, 486] width 106 height 61
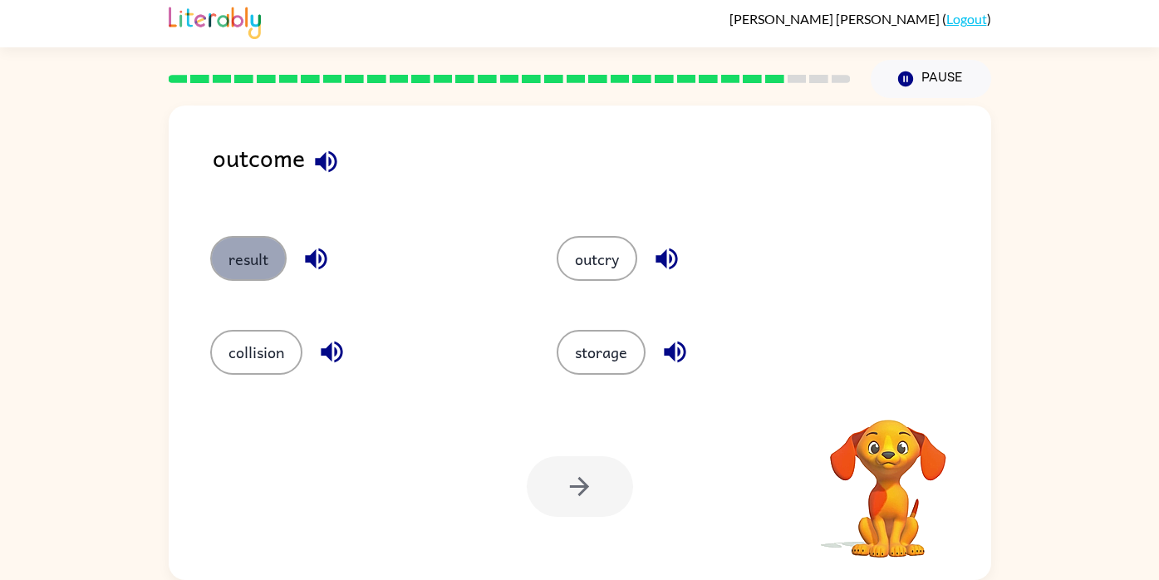
click at [252, 259] on button "result" at bounding box center [248, 258] width 76 height 45
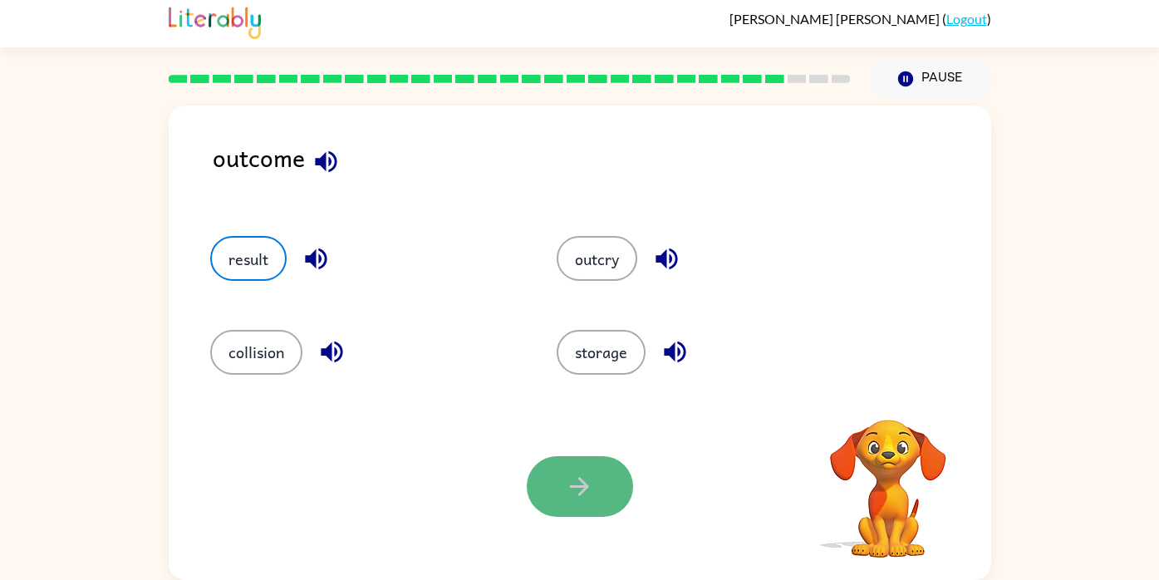
click at [590, 479] on icon "button" at bounding box center [579, 486] width 29 height 29
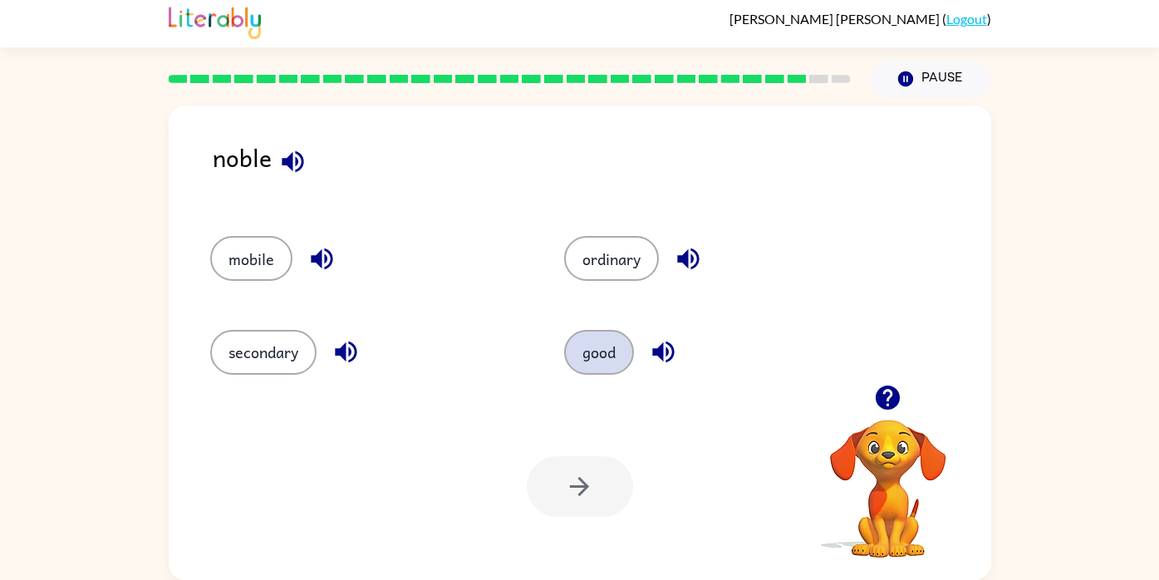
click at [618, 350] on button "good" at bounding box center [599, 352] width 70 height 45
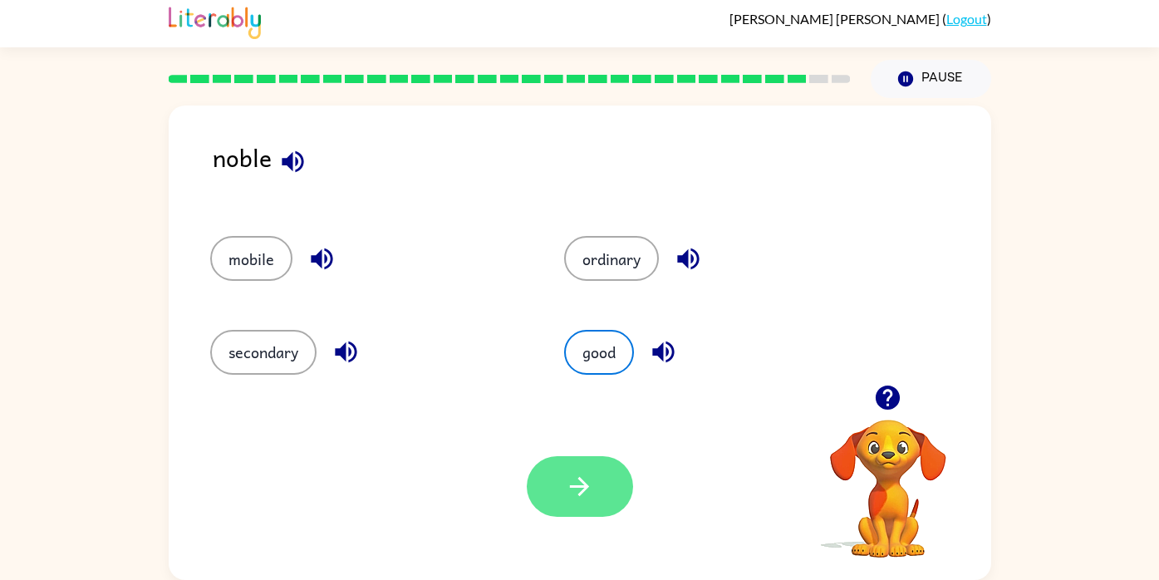
click at [593, 481] on icon "button" at bounding box center [579, 486] width 29 height 29
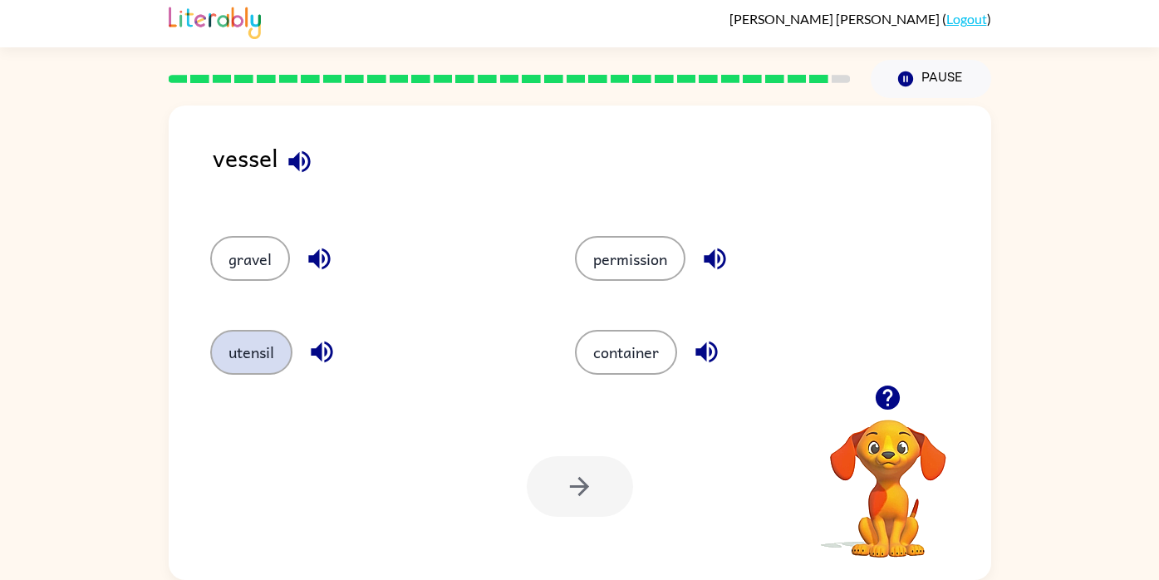
click at [262, 353] on button "utensil" at bounding box center [251, 352] width 82 height 45
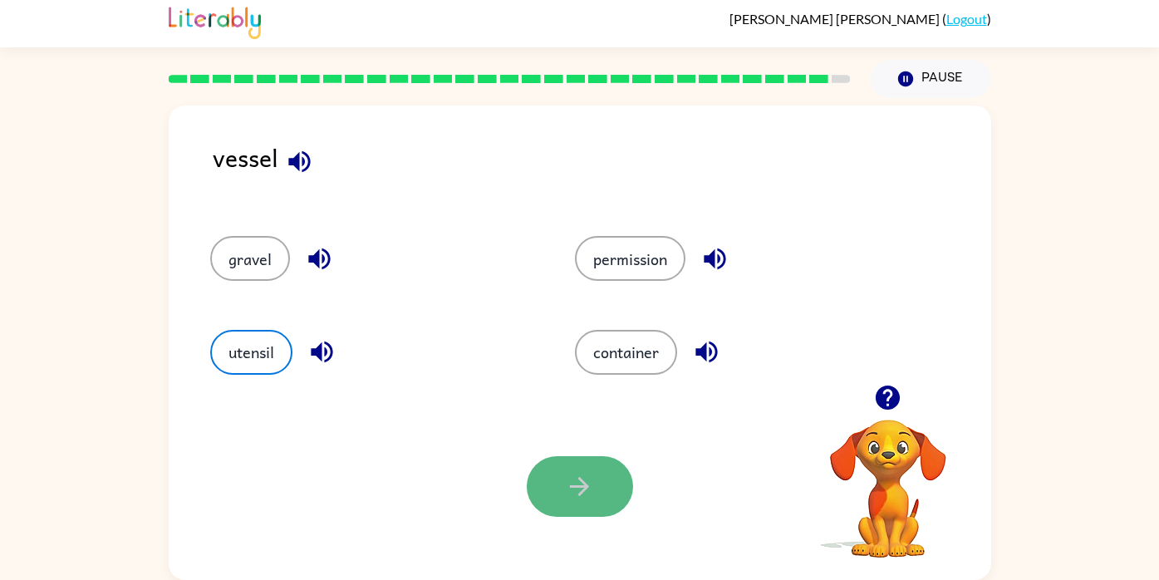
click at [590, 475] on icon "button" at bounding box center [579, 486] width 29 height 29
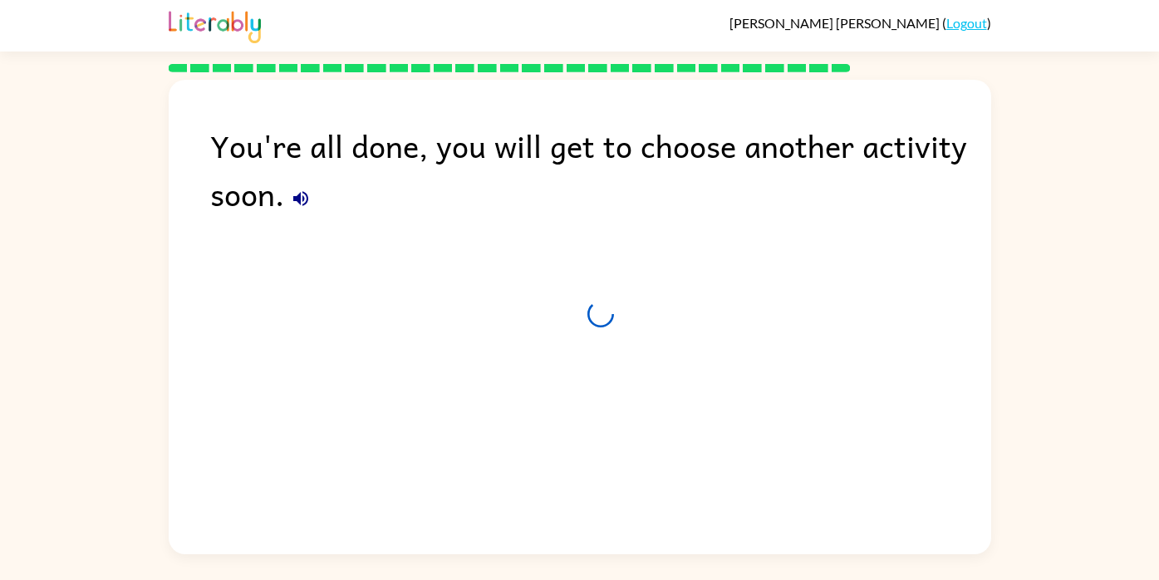
scroll to position [0, 0]
